Goal: Information Seeking & Learning: Learn about a topic

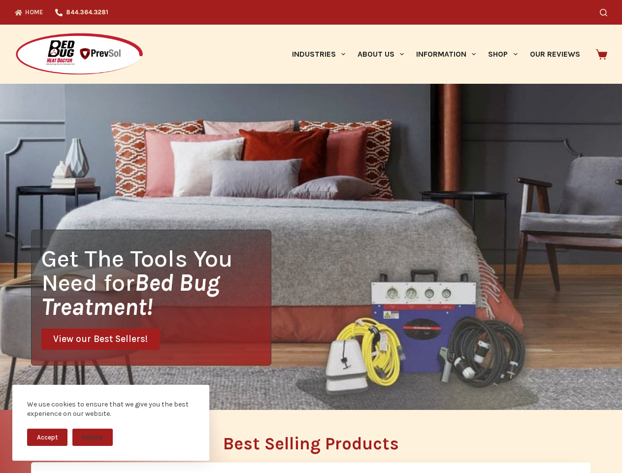
click at [311, 236] on div "Get The Tools You Need for Bed Bug Treatment! View our Best Sellers!" at bounding box center [311, 247] width 622 height 326
click at [47, 437] on button "Accept" at bounding box center [47, 437] width 40 height 17
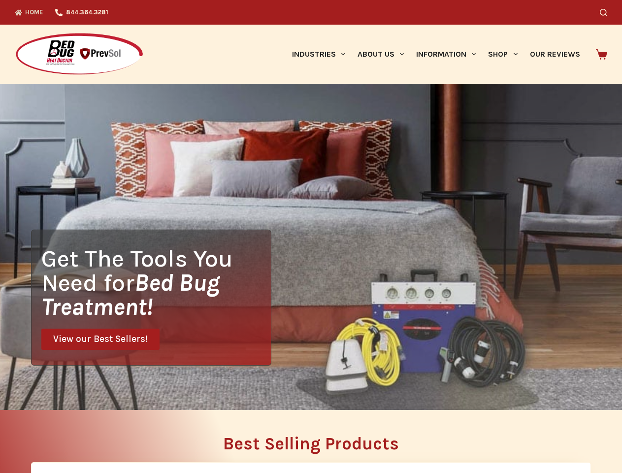
click at [93, 437] on button "Decline" at bounding box center [92, 444] width 40 height 17
click at [607, 12] on icon "Search" at bounding box center [603, 12] width 7 height 7
